Goal: Task Accomplishment & Management: Use online tool/utility

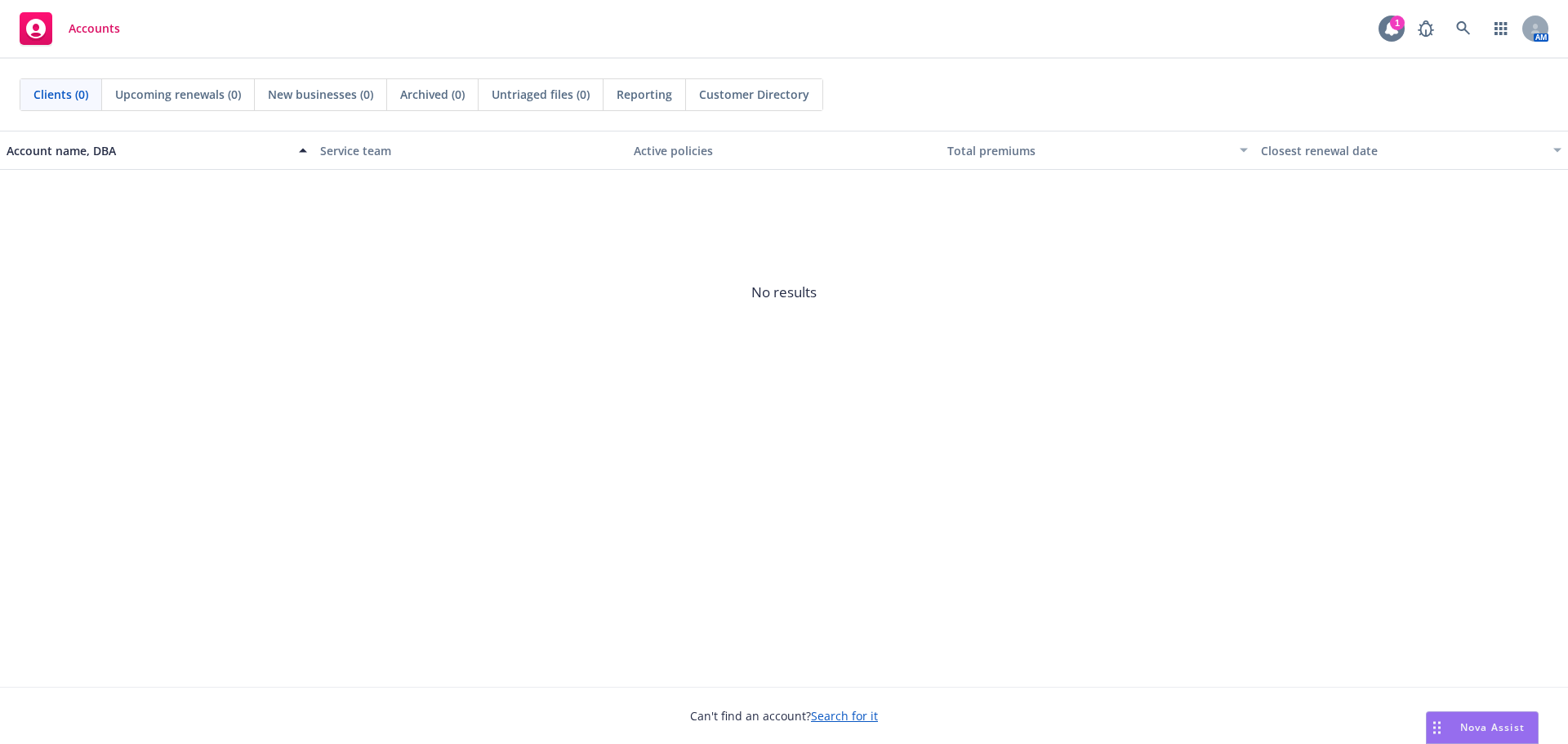
click at [1388, 39] on div at bounding box center [1392, 29] width 26 height 26
click at [1491, 733] on span "Nova Assist" at bounding box center [1492, 727] width 65 height 14
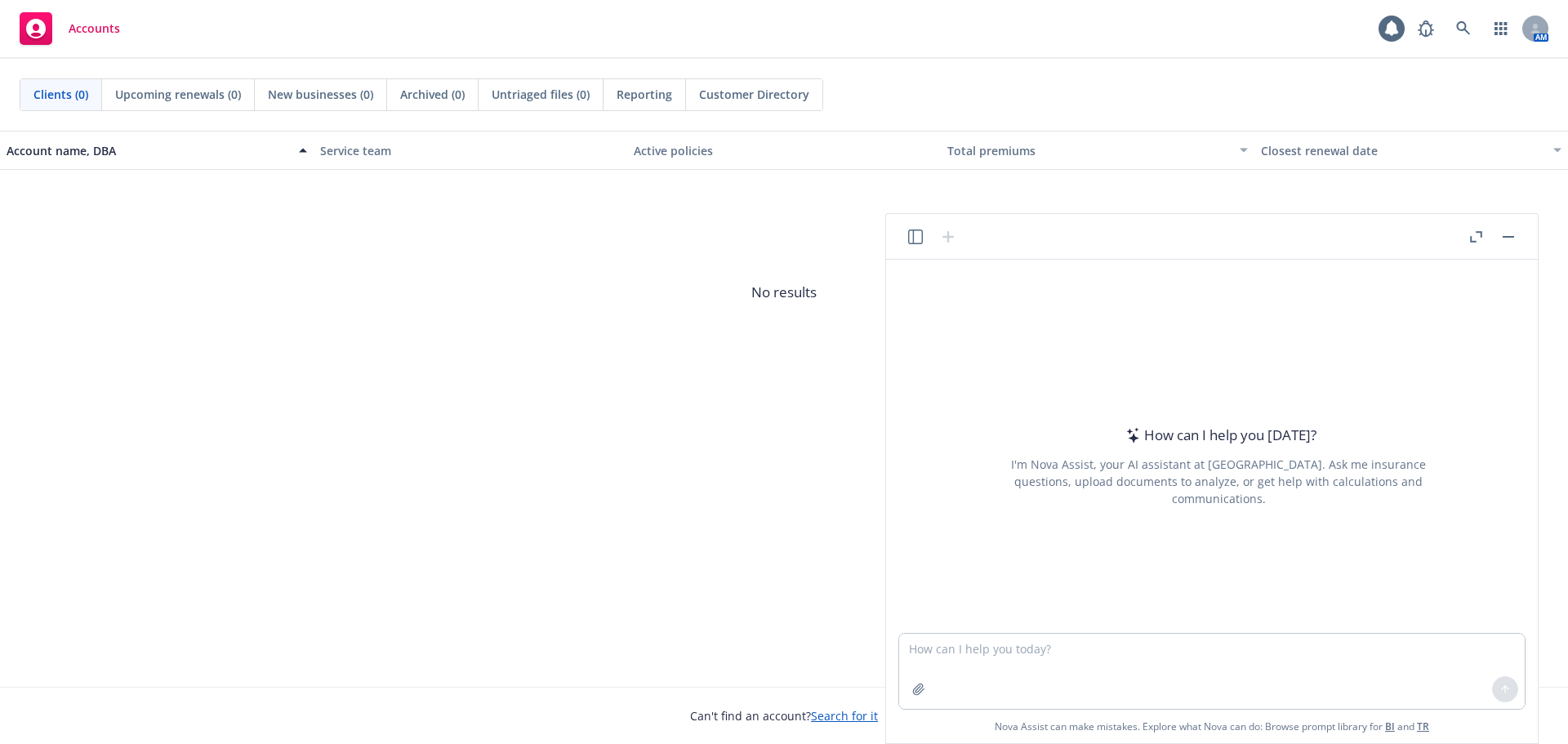
click at [284, 522] on div "Account name, DBA Service team Active policies Total premiums Closest renewal d…" at bounding box center [784, 408] width 1568 height 556
click at [1463, 21] on icon at bounding box center [1463, 29] width 15 height 15
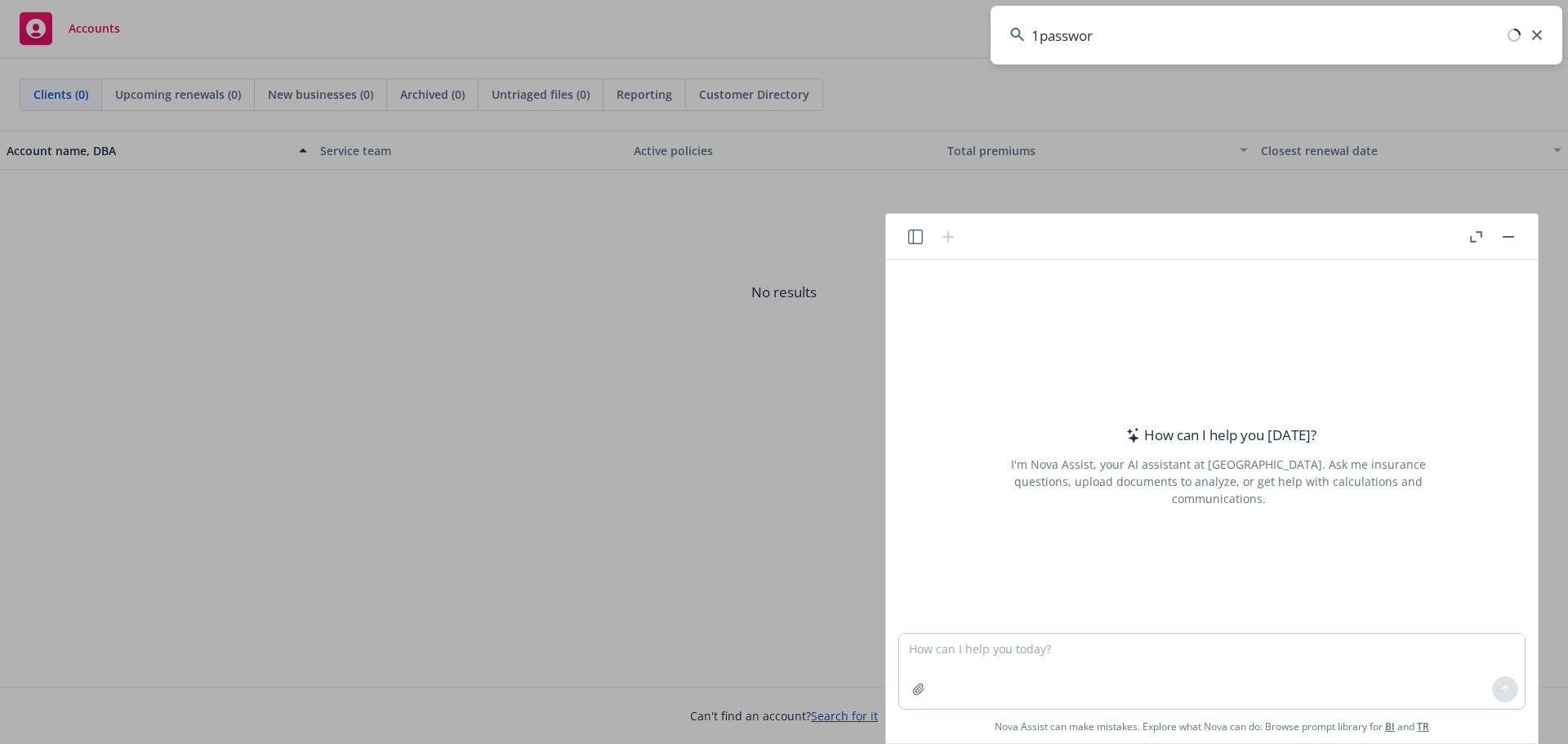
type input "1password"
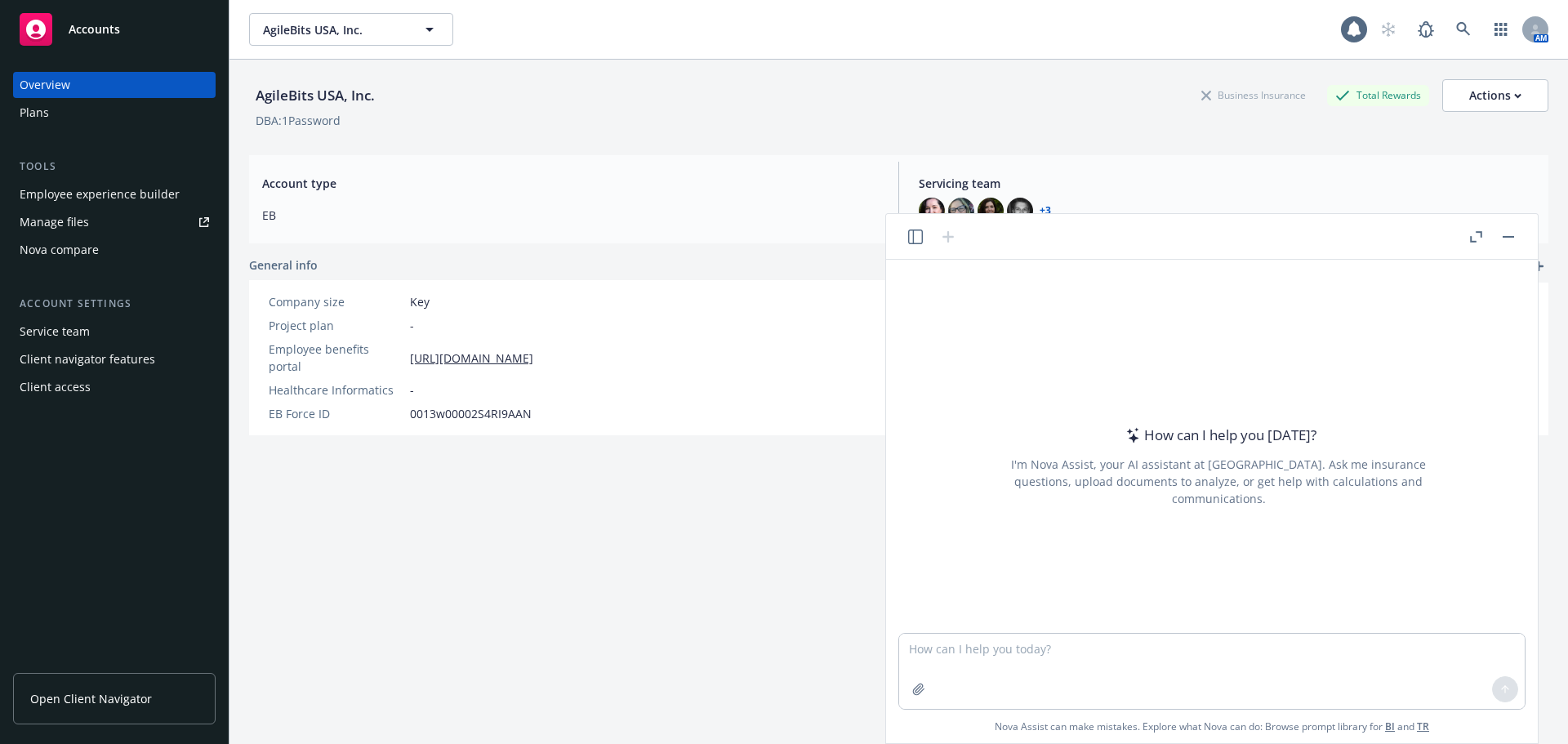
click at [47, 250] on div "Nova compare" at bounding box center [59, 250] width 79 height 26
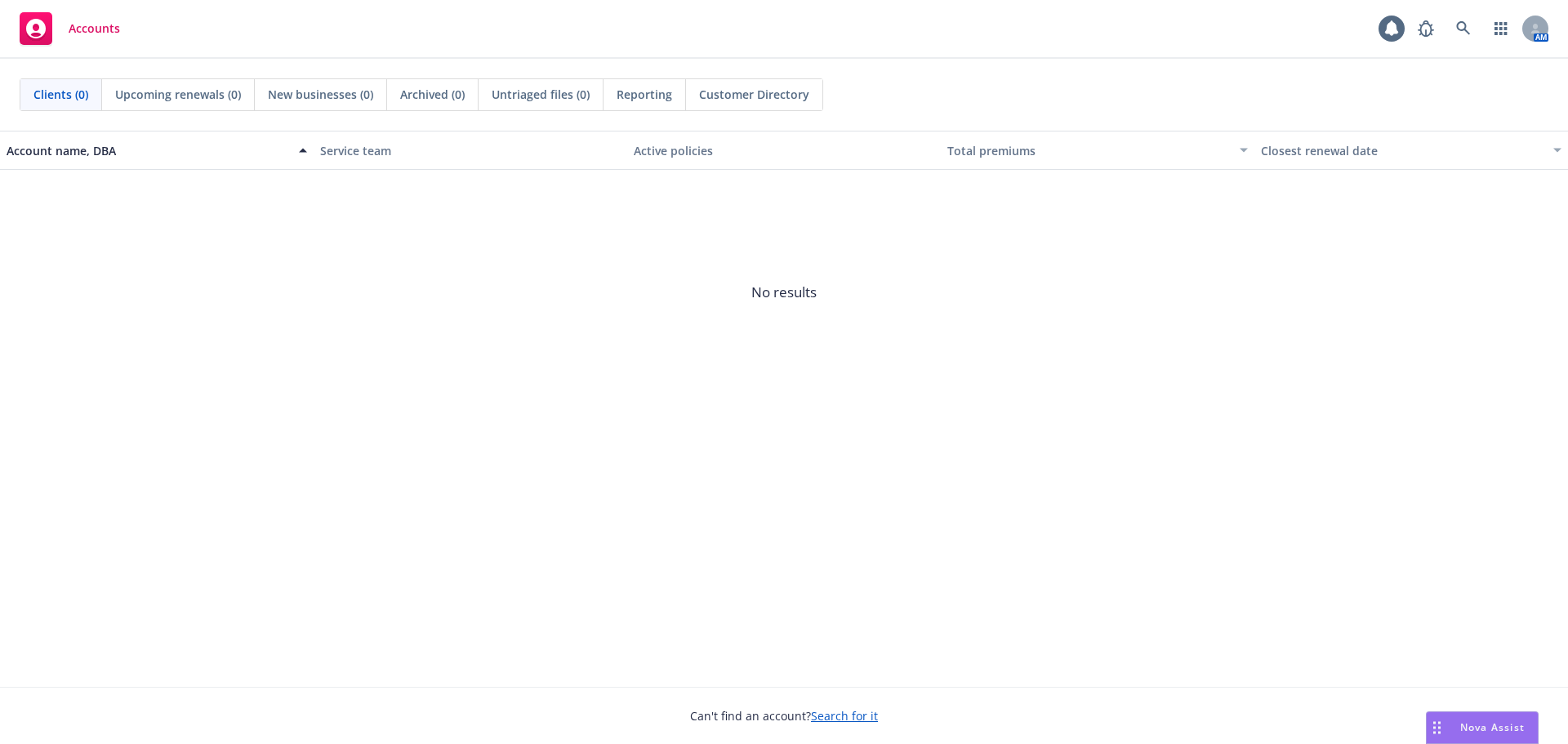
click at [1499, 726] on span "Nova Assist" at bounding box center [1492, 727] width 65 height 14
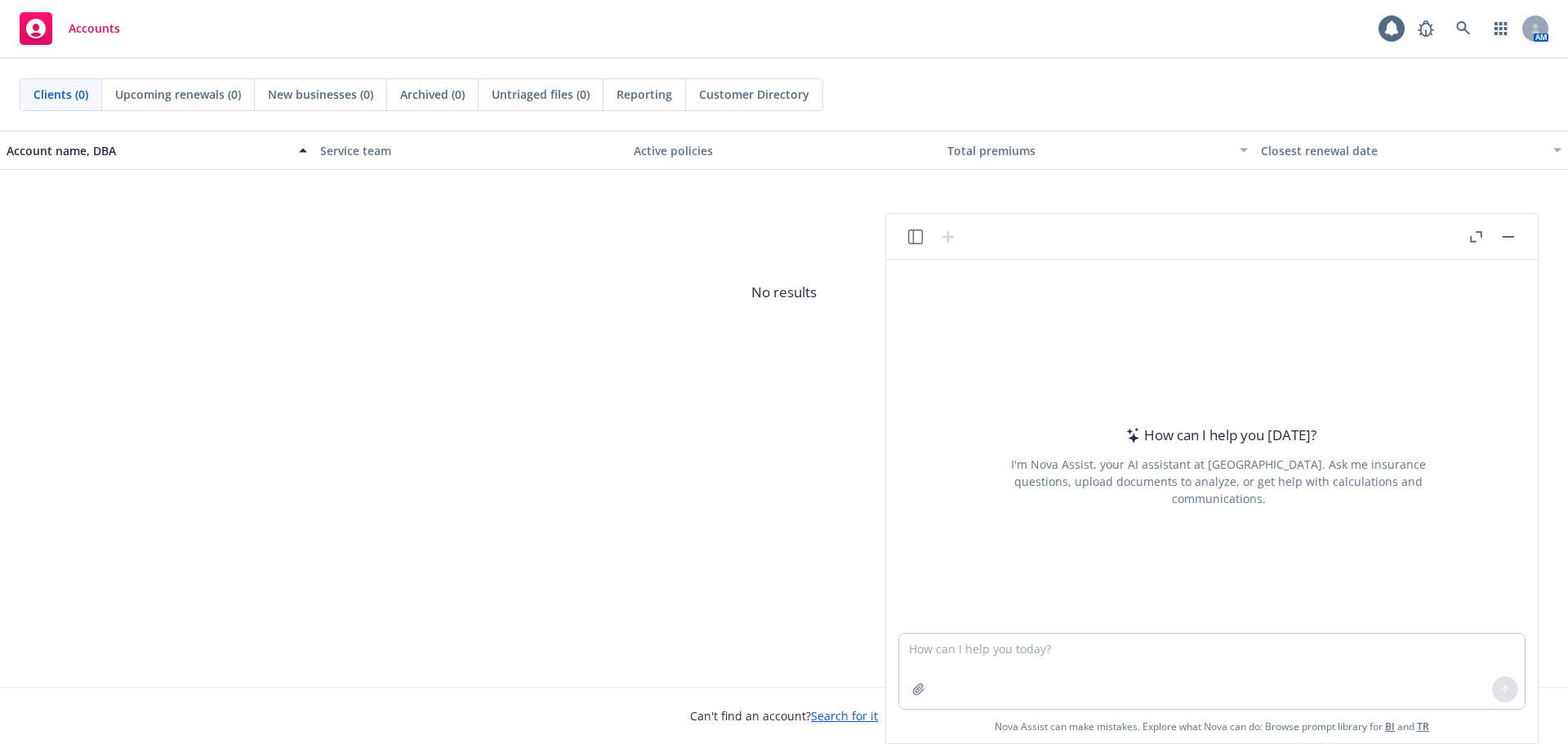
click at [913, 237] on icon "button" at bounding box center [915, 237] width 15 height 15
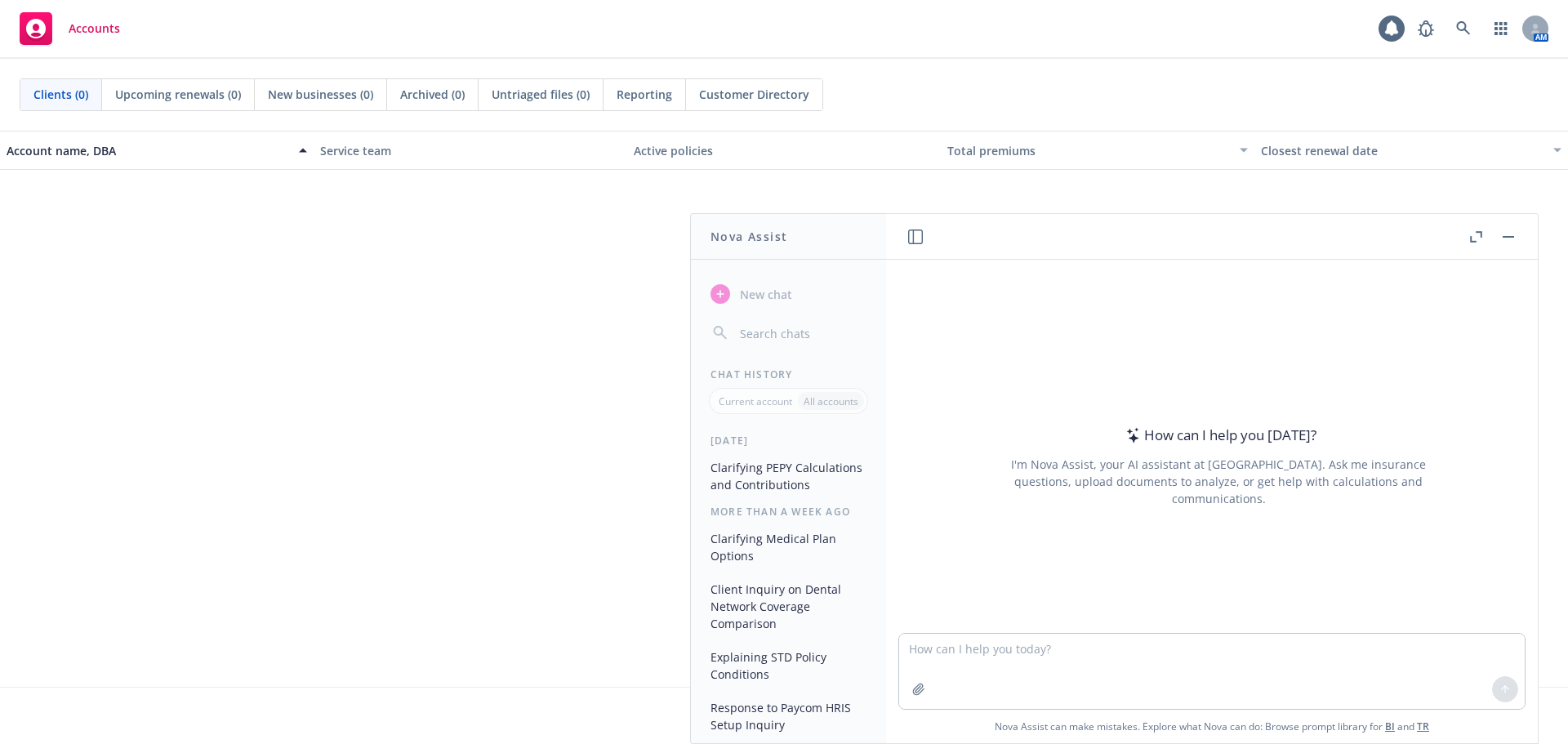
click at [541, 327] on span "No results" at bounding box center [784, 292] width 1568 height 245
click at [1475, 239] on icon "button" at bounding box center [1476, 237] width 12 height 11
